Goal: Task Accomplishment & Management: Manage account settings

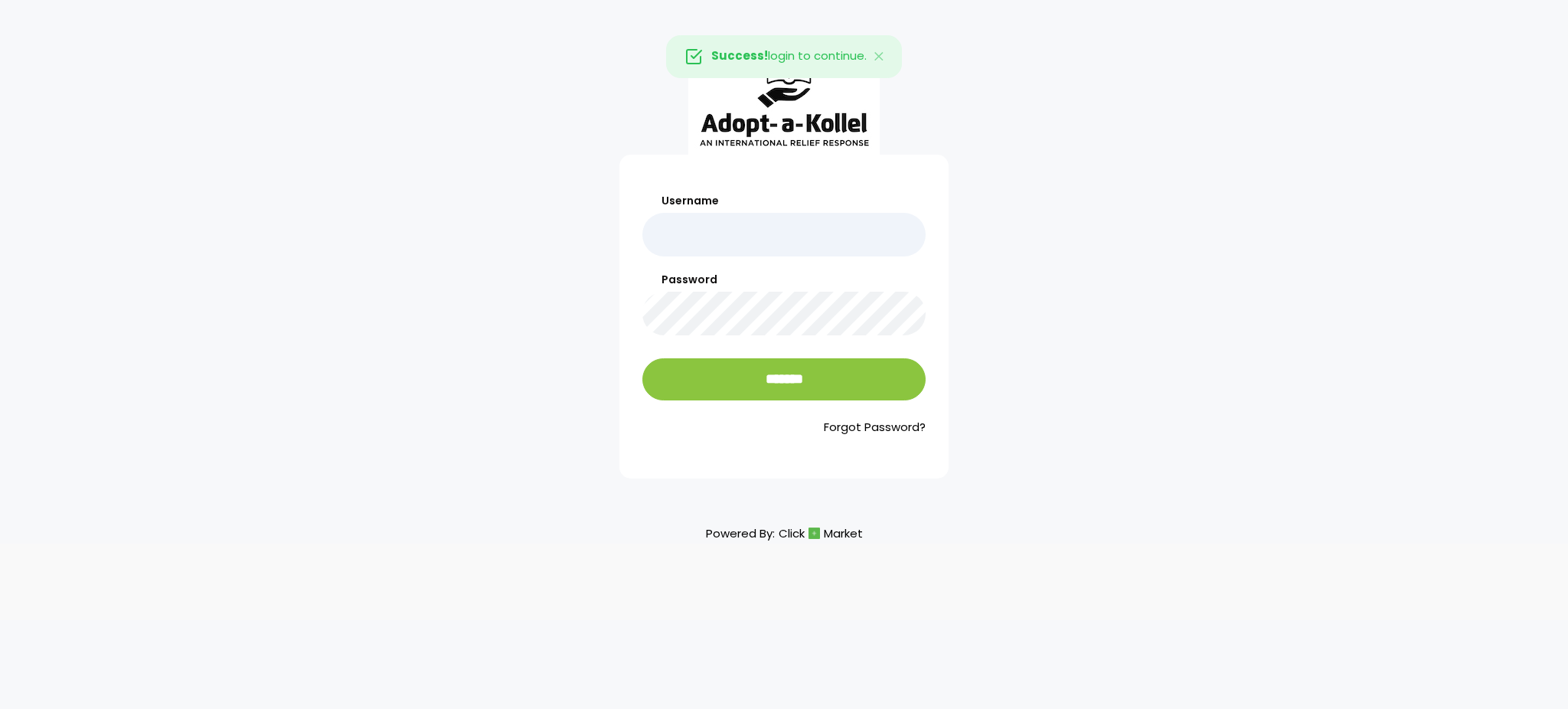
click at [801, 232] on input "Username" at bounding box center [784, 234] width 284 height 43
type input "**********"
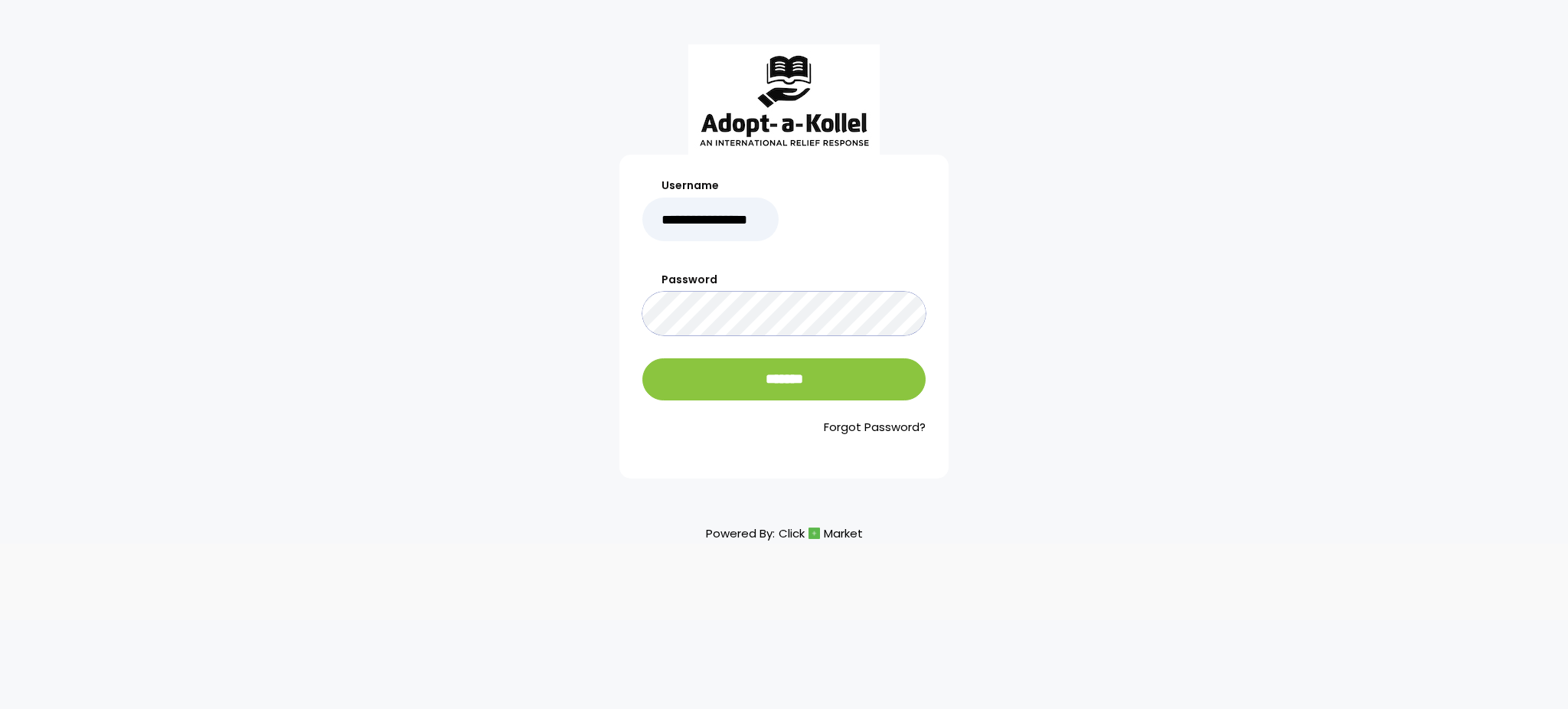
click at [642, 359] on input "*******" at bounding box center [784, 380] width 284 height 42
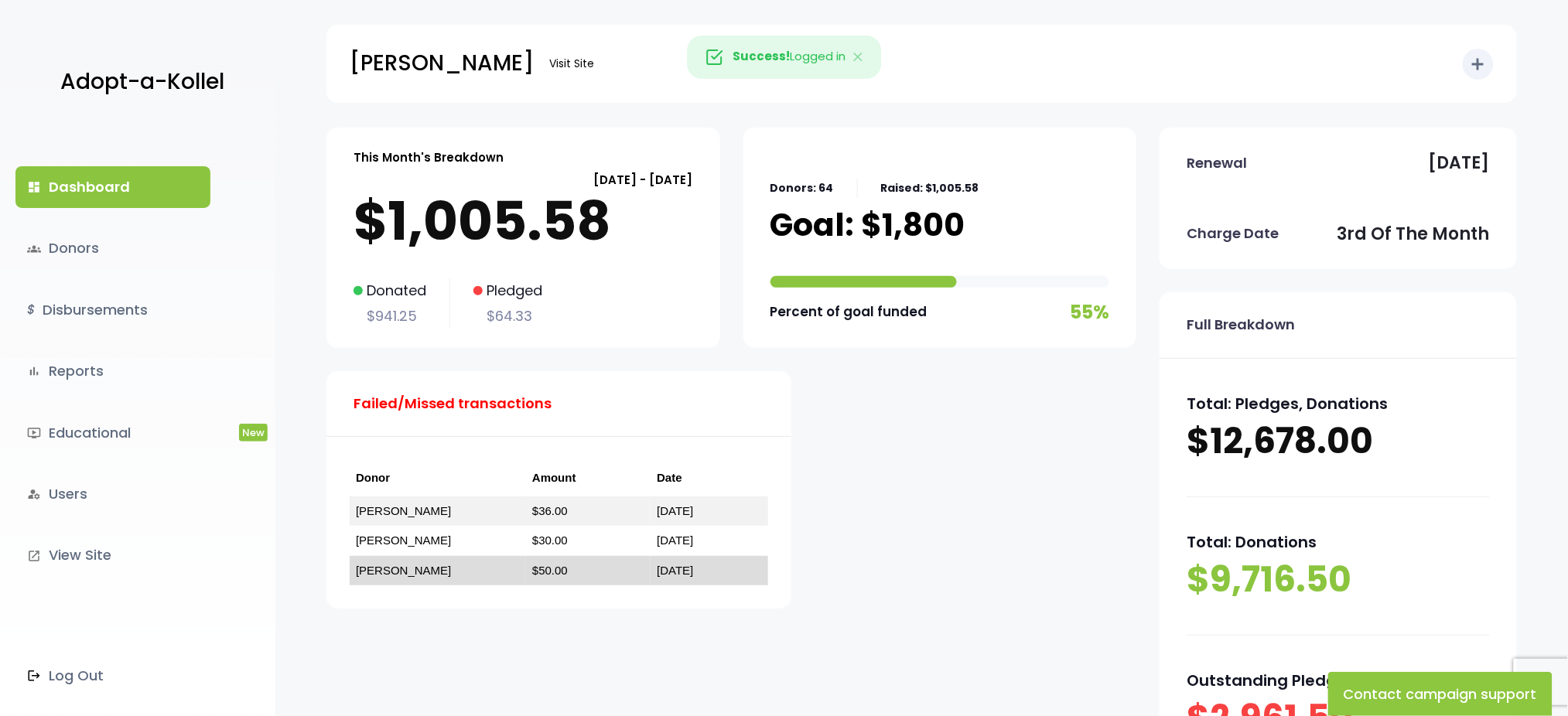
click at [417, 573] on link "ישראל גאלדהירש" at bounding box center [403, 570] width 95 height 13
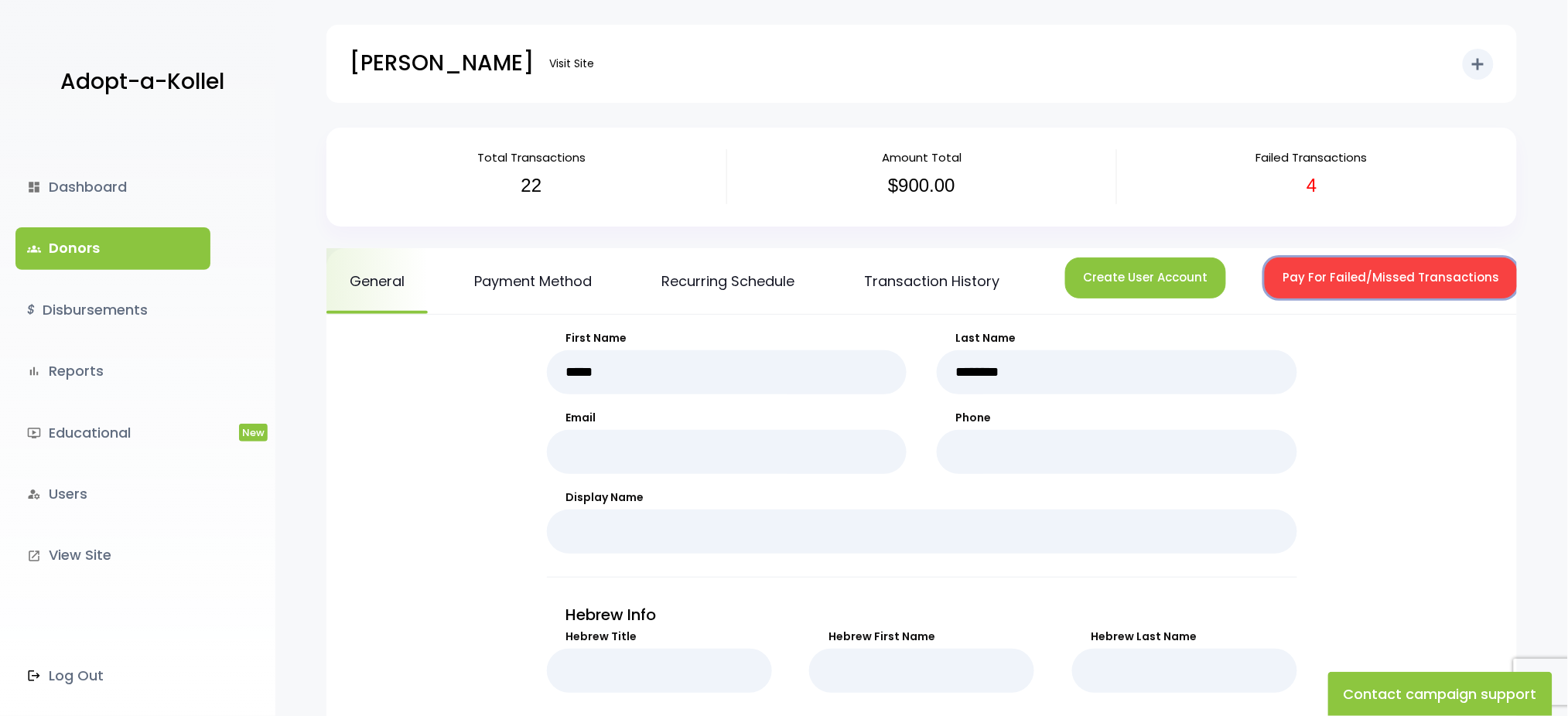
click at [1340, 291] on button "Pay For Failed/Missed Transactions" at bounding box center [1391, 278] width 253 height 41
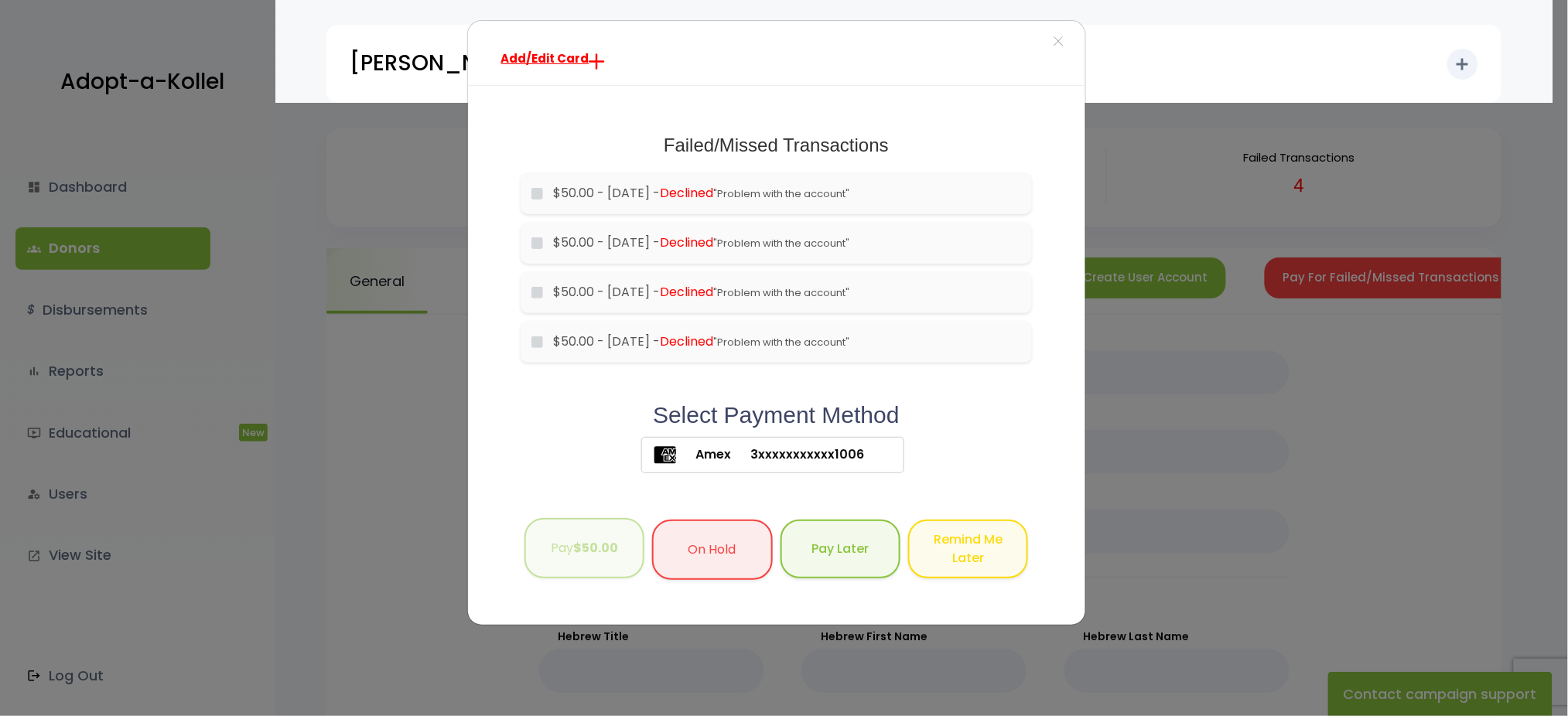
click at [583, 528] on button "Pay $50.00" at bounding box center [583, 548] width 120 height 61
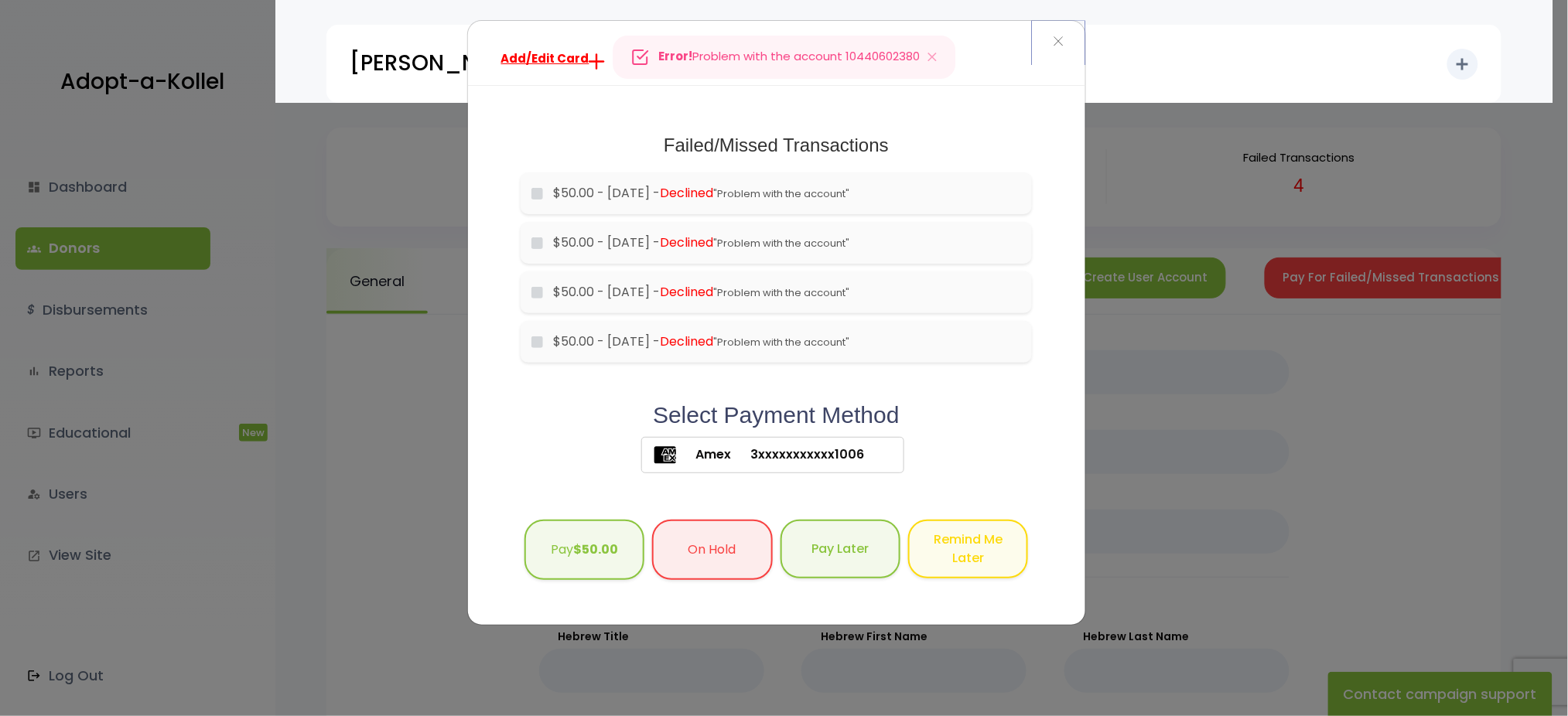
click at [1058, 48] on span "×" at bounding box center [1058, 42] width 11 height 33
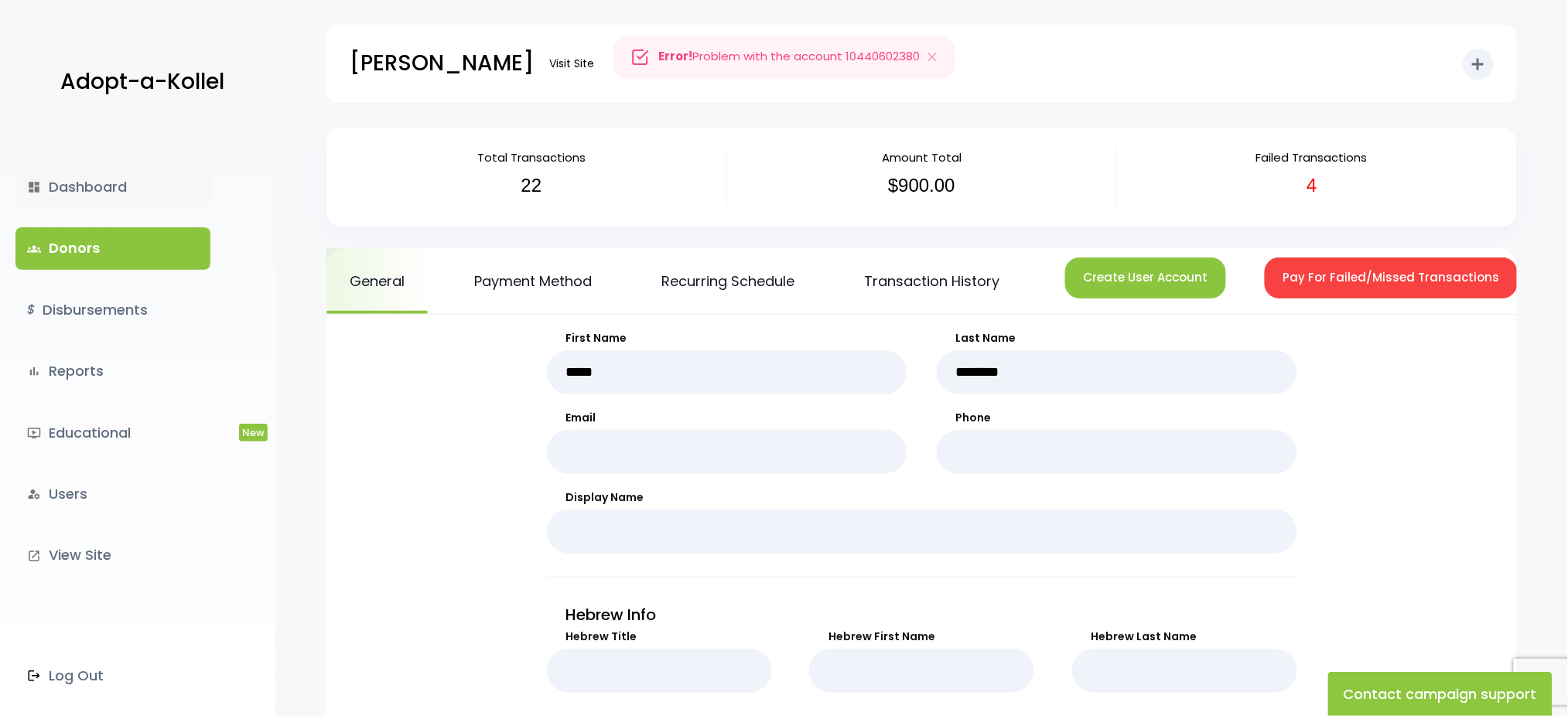
click at [77, 183] on link "dashboard Dashboard" at bounding box center [113, 187] width 195 height 42
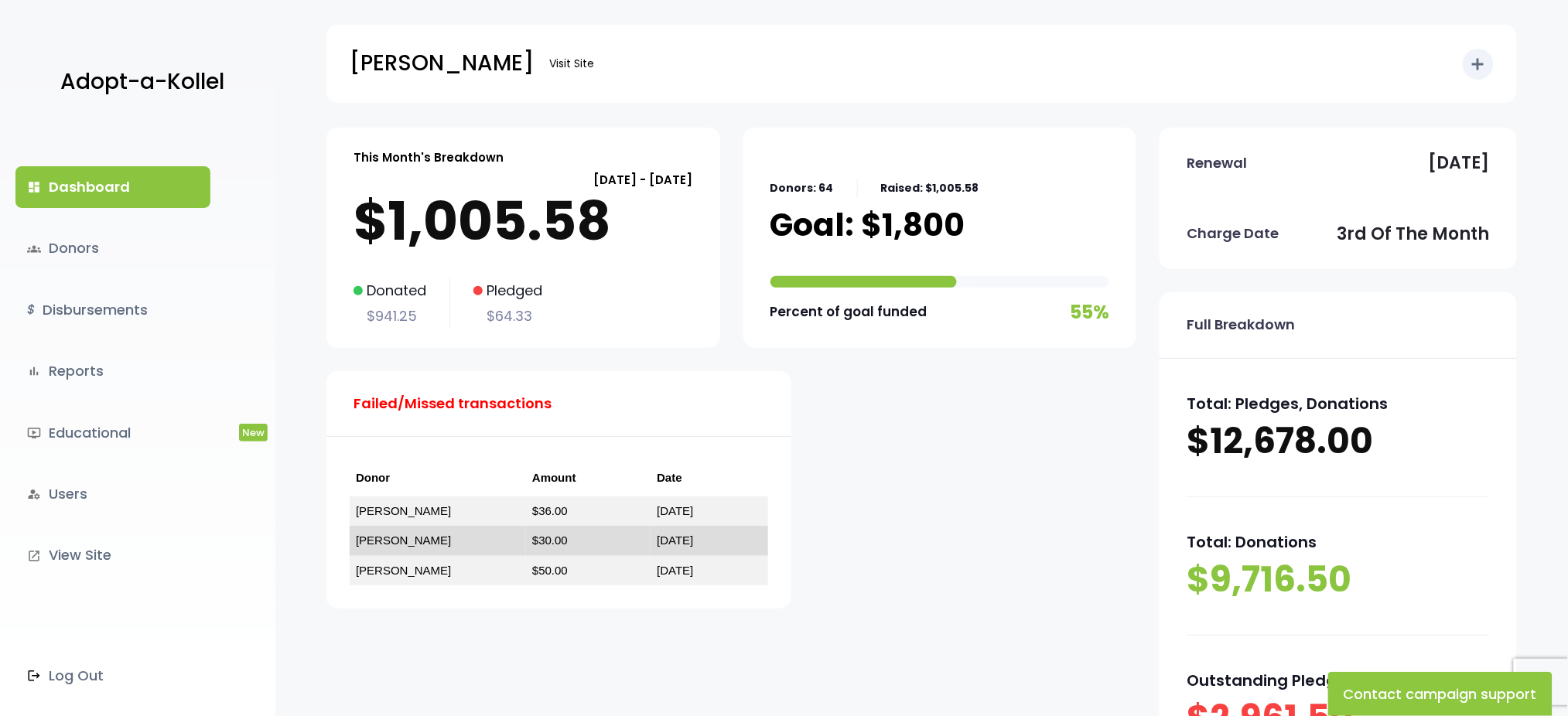
click at [379, 545] on link "טריסק רבי" at bounding box center [403, 540] width 95 height 13
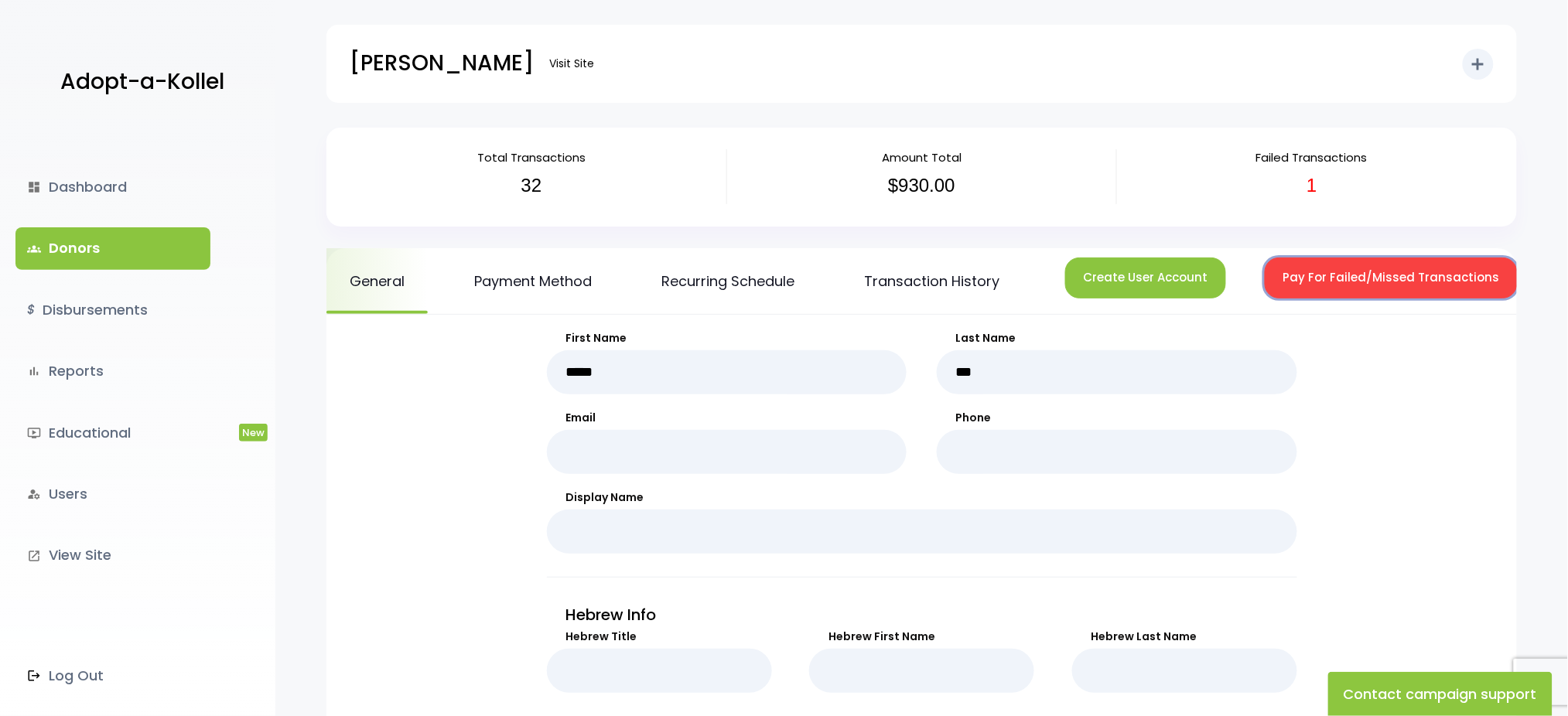
click at [1284, 287] on button "Pay For Failed/Missed Transactions" at bounding box center [1391, 278] width 253 height 41
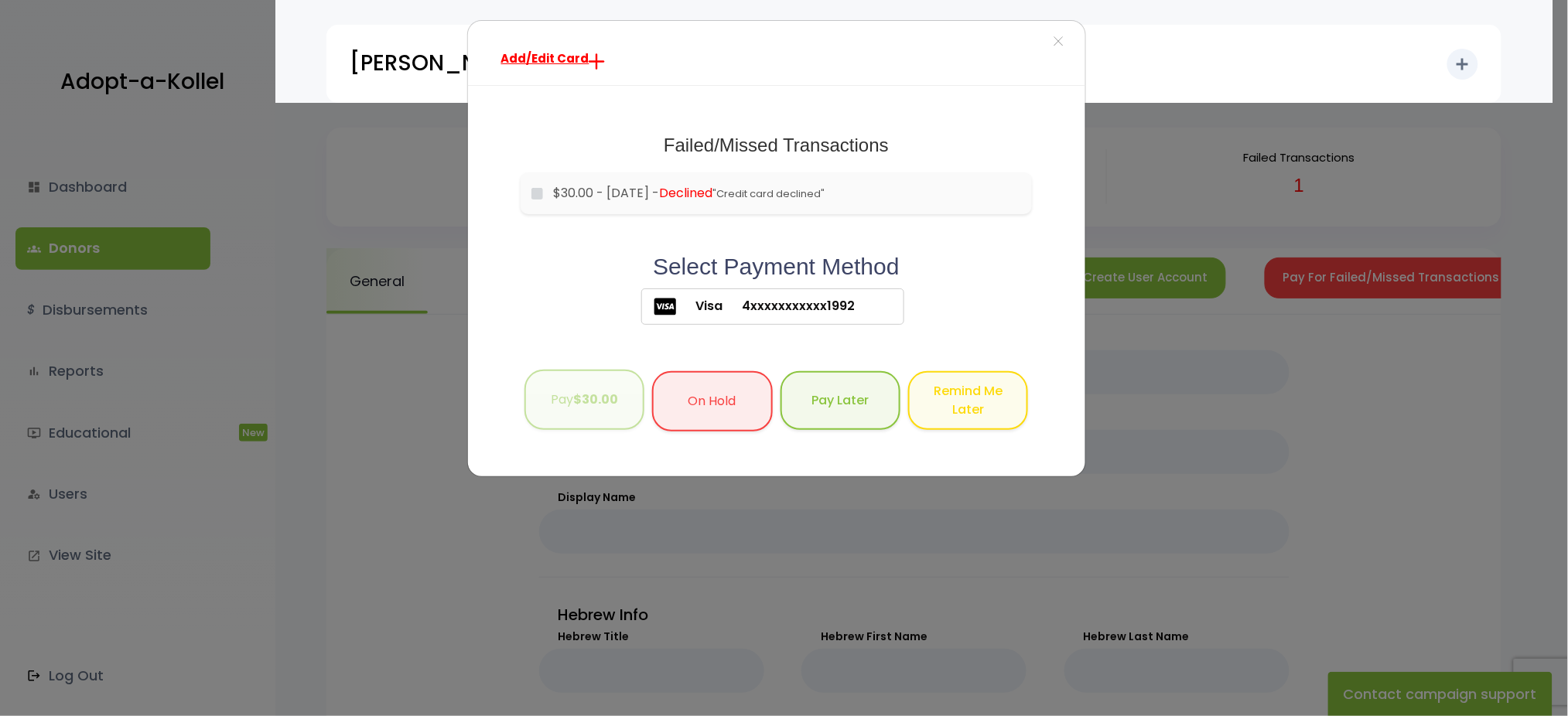
click at [617, 402] on b "$30.00" at bounding box center [595, 399] width 45 height 18
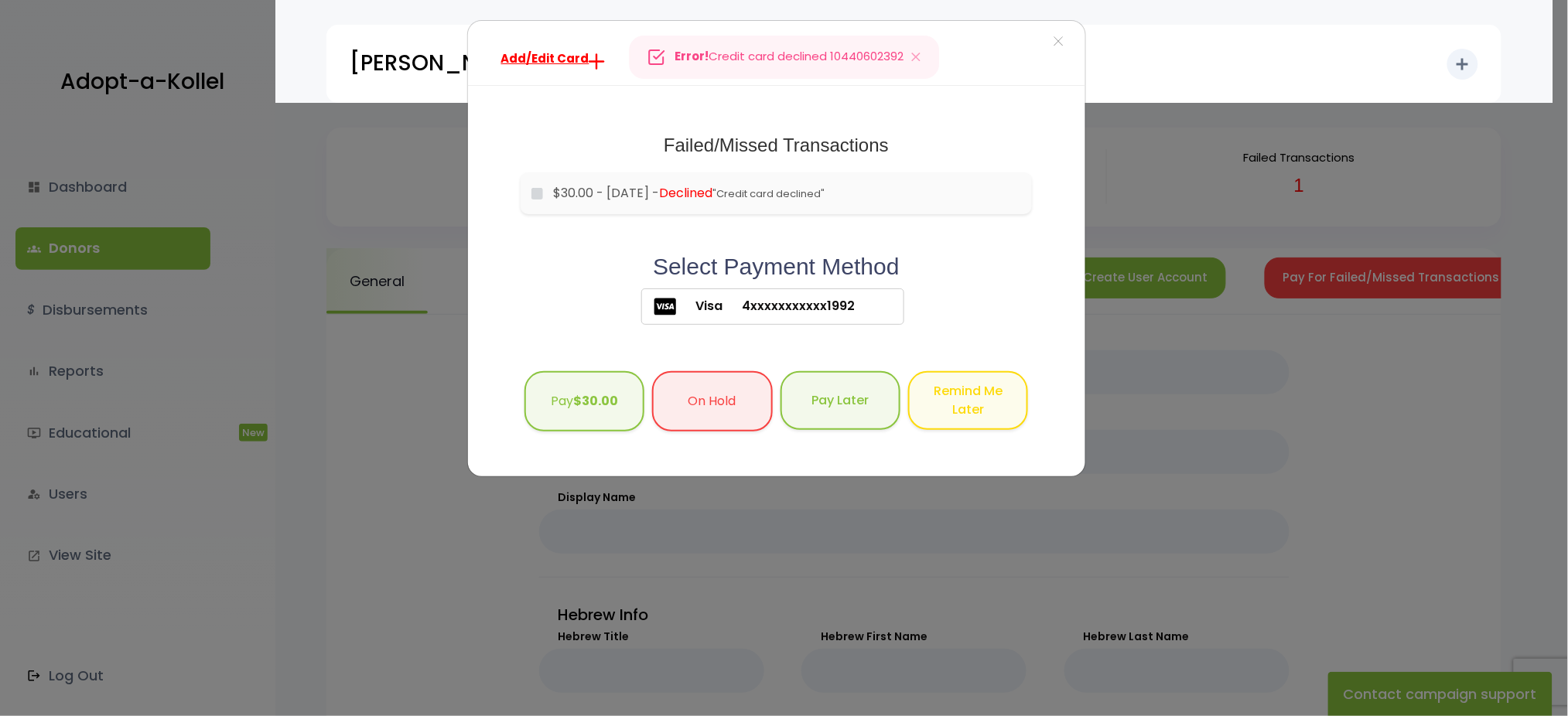
click at [63, 186] on div "Add/Edit Card × Failed/Missed Transactions would you like to pay for these tran…" at bounding box center [784, 358] width 1568 height 716
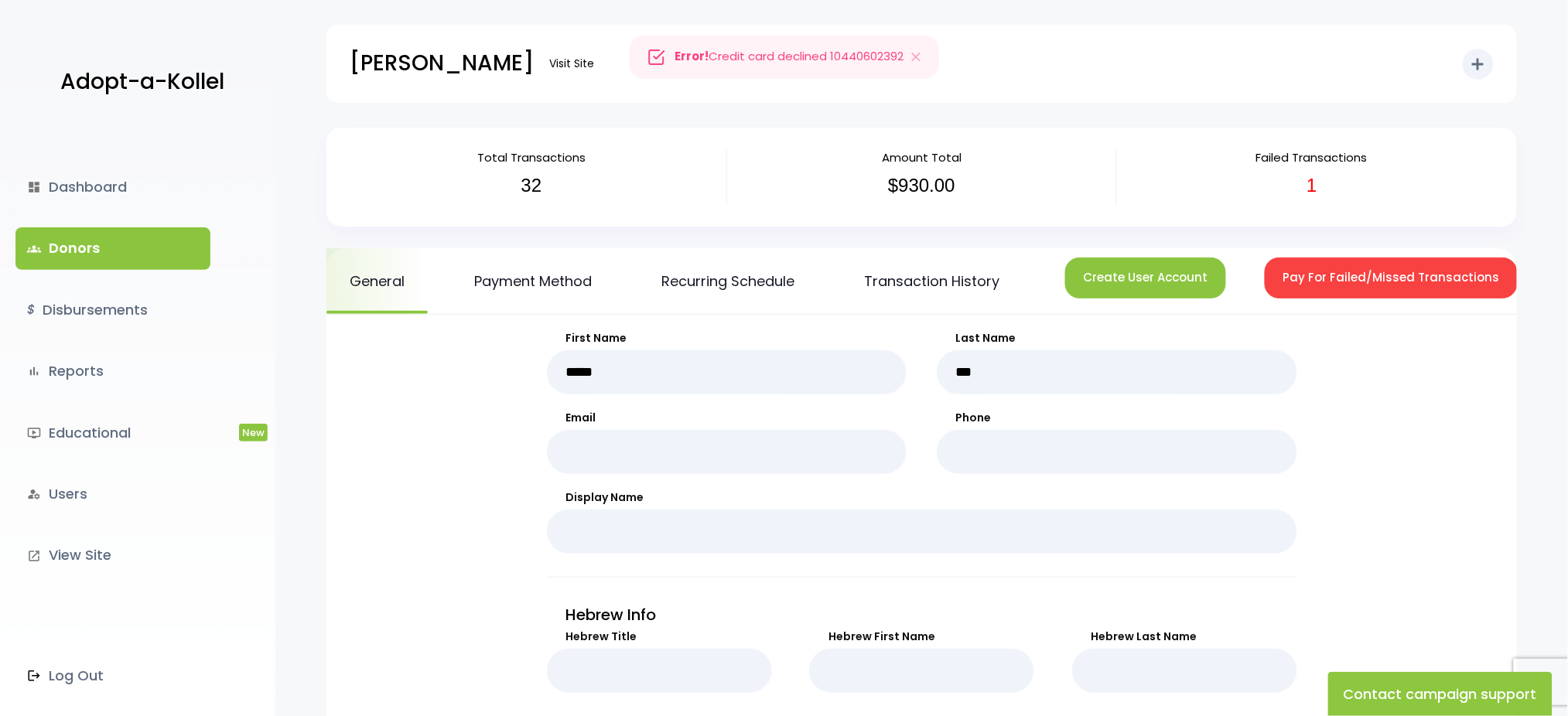
click at [63, 186] on link "dashboard Dashboard" at bounding box center [113, 187] width 195 height 42
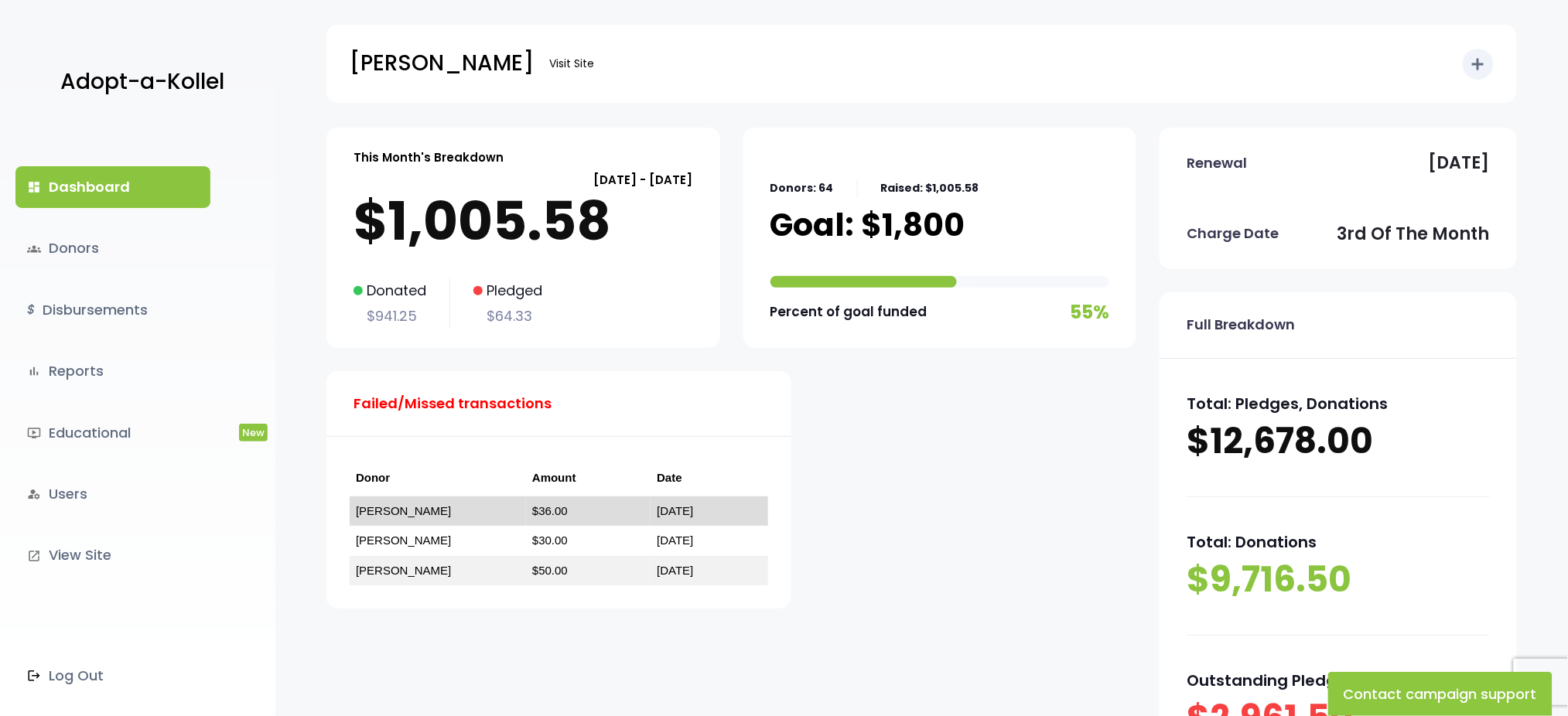
click at [532, 505] on link "$36.00" at bounding box center [549, 510] width 36 height 13
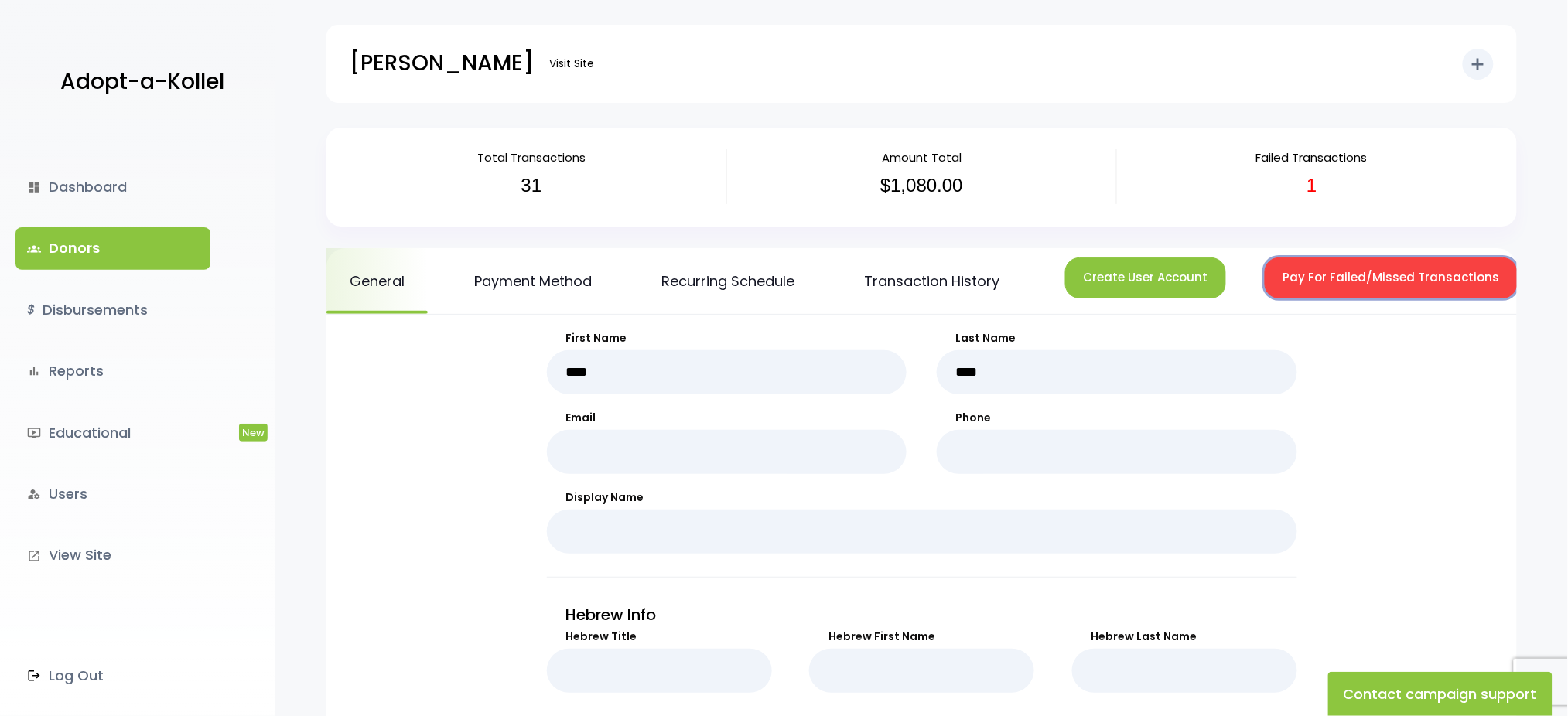
click at [1320, 264] on button "Pay For Failed/Missed Transactions" at bounding box center [1391, 278] width 253 height 41
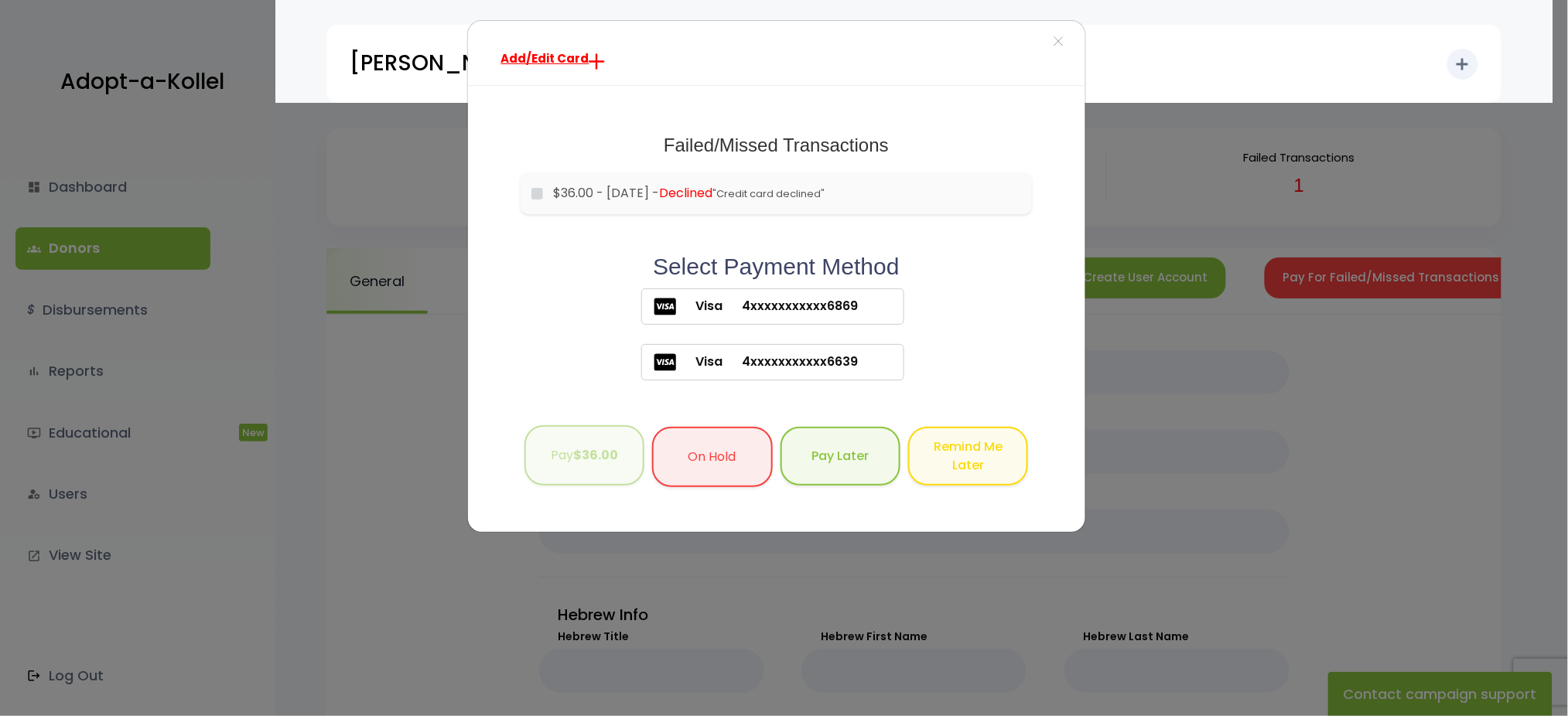
click at [591, 431] on button "Pay $36.00" at bounding box center [583, 456] width 120 height 61
